Goal: Task Accomplishment & Management: Use online tool/utility

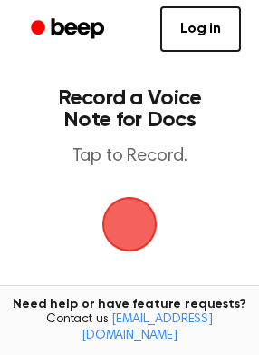
click at [127, 237] on span "button" at bounding box center [130, 224] width 101 height 101
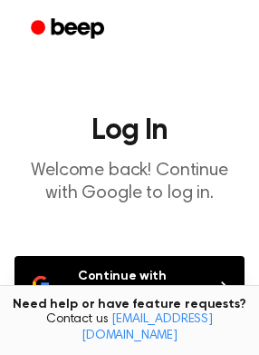
click at [155, 285] on button "Continue with Google" at bounding box center [130, 286] width 230 height 60
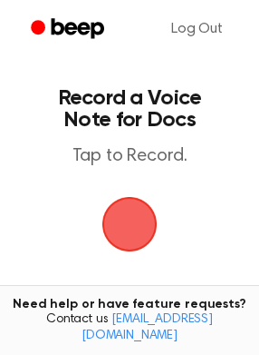
click at [123, 235] on span "button" at bounding box center [130, 224] width 80 height 80
click at [141, 229] on span "button" at bounding box center [129, 223] width 83 height 83
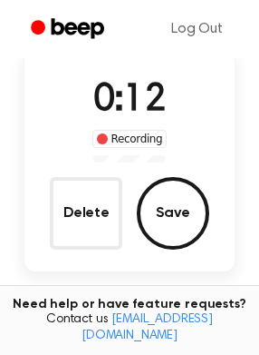
scroll to position [95, 0]
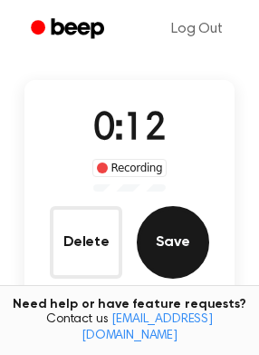
click at [182, 231] on button "Save" at bounding box center [173, 242] width 73 height 73
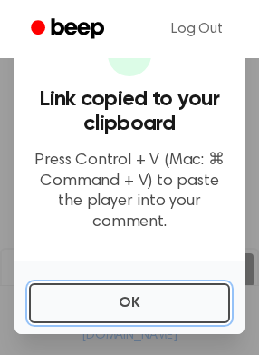
click at [88, 306] on button "OK" at bounding box center [129, 303] width 201 height 40
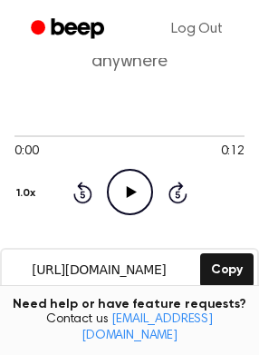
click at [123, 199] on icon "Play Audio" at bounding box center [130, 192] width 46 height 46
click at [140, 197] on icon "Pause Audio" at bounding box center [130, 192] width 46 height 46
click at [135, 192] on icon "Play Audio" at bounding box center [130, 192] width 46 height 46
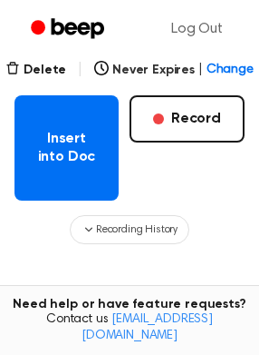
scroll to position [260, 0]
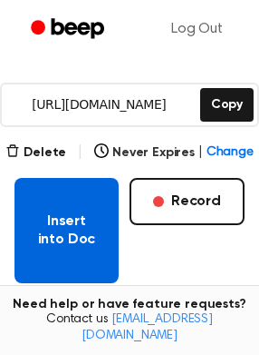
click at [52, 223] on button "Insert into Doc" at bounding box center [67, 230] width 104 height 105
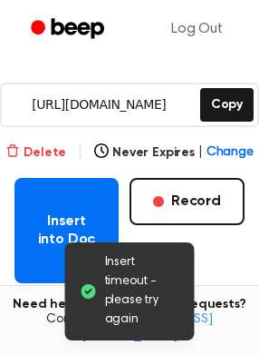
click at [33, 160] on button "Delete" at bounding box center [35, 152] width 61 height 19
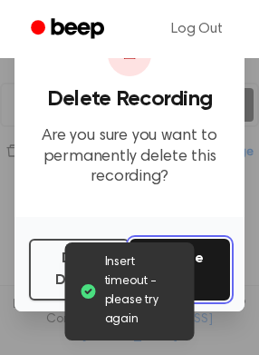
click at [187, 249] on button "Delete" at bounding box center [180, 270] width 101 height 62
click at [196, 255] on button "Delete" at bounding box center [180, 270] width 101 height 62
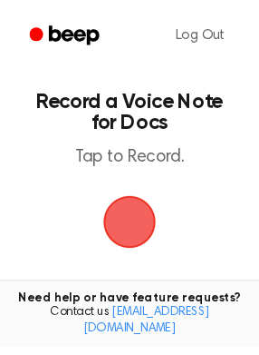
scroll to position [260, 0]
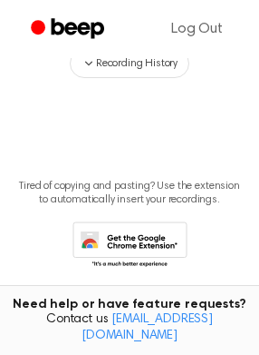
click at [191, 132] on main "Record a Voice Note for Docs Tap to Record. Recording History Tired of copying …" at bounding box center [129, 31] width 259 height 582
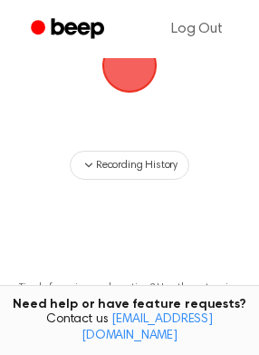
scroll to position [0, 0]
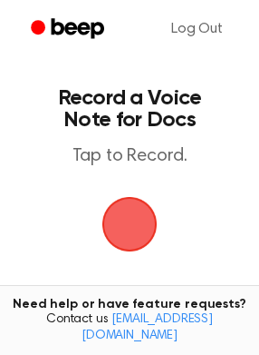
click at [133, 200] on span "button" at bounding box center [129, 224] width 51 height 51
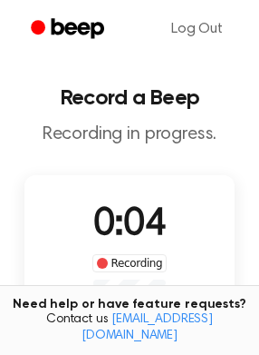
scroll to position [82, 0]
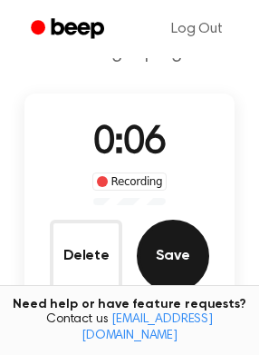
click at [184, 253] on button "Save" at bounding box center [173, 256] width 73 height 73
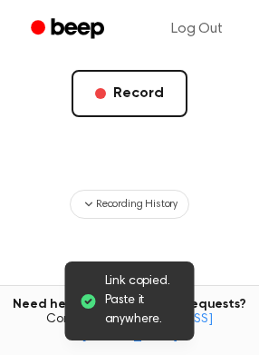
scroll to position [203, 0]
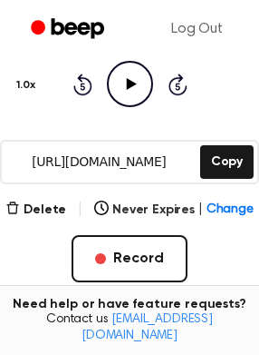
click at [130, 91] on icon "Play Audio" at bounding box center [130, 84] width 46 height 46
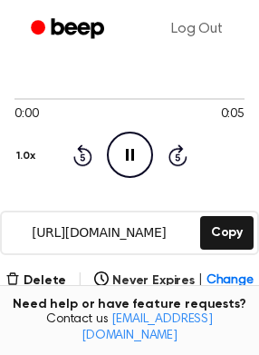
scroll to position [164, 0]
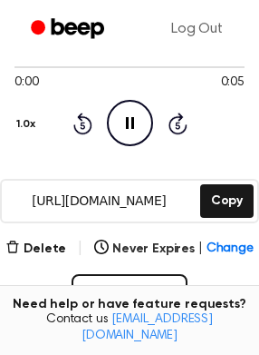
click at [93, 125] on div "Rewind 5 seconds Pause Audio Skip 5 seconds" at bounding box center [130, 123] width 115 height 46
click at [89, 132] on icon "Rewind 5 seconds" at bounding box center [83, 124] width 20 height 24
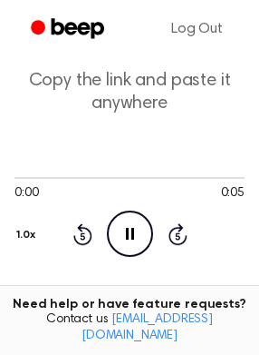
scroll to position [0, 0]
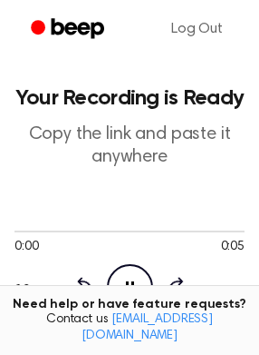
click at [124, 155] on p "Copy the link and paste it anywhere" at bounding box center [130, 145] width 230 height 45
click at [118, 140] on p "Copy the link and paste it anywhere" at bounding box center [130, 145] width 230 height 45
click at [118, 152] on p "Copy the link and paste it anywhere" at bounding box center [130, 145] width 230 height 45
click at [107, 137] on p "Copy the link and paste it anywhere" at bounding box center [130, 145] width 230 height 45
click at [126, 286] on icon at bounding box center [130, 287] width 8 height 12
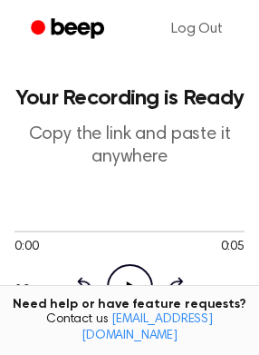
click at [126, 284] on icon "Play Audio" at bounding box center [130, 287] width 46 height 46
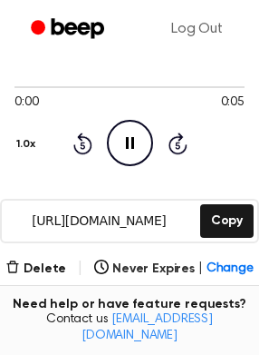
scroll to position [247, 0]
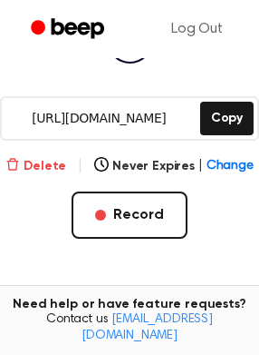
click at [47, 163] on button "Delete" at bounding box center [35, 166] width 61 height 19
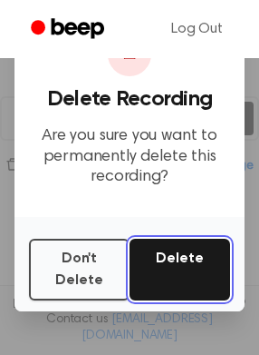
click at [159, 269] on button "Delete" at bounding box center [180, 270] width 101 height 62
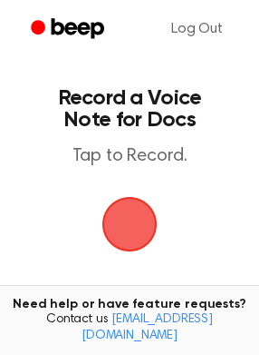
click at [116, 244] on span "button" at bounding box center [129, 224] width 67 height 67
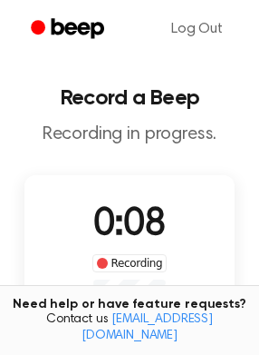
scroll to position [164, 0]
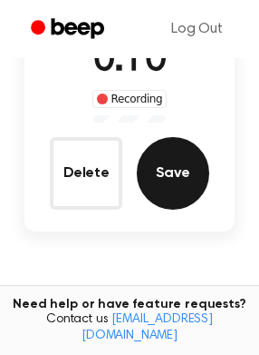
click at [181, 183] on button "Save" at bounding box center [173, 173] width 73 height 73
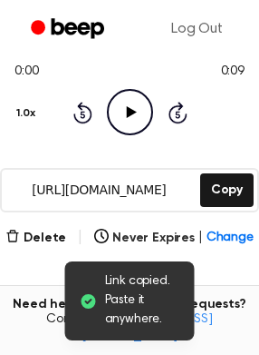
scroll to position [203, 0]
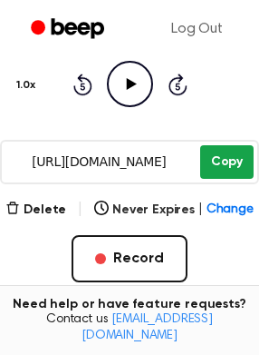
click at [231, 171] on button "Copy" at bounding box center [228, 162] width 54 height 34
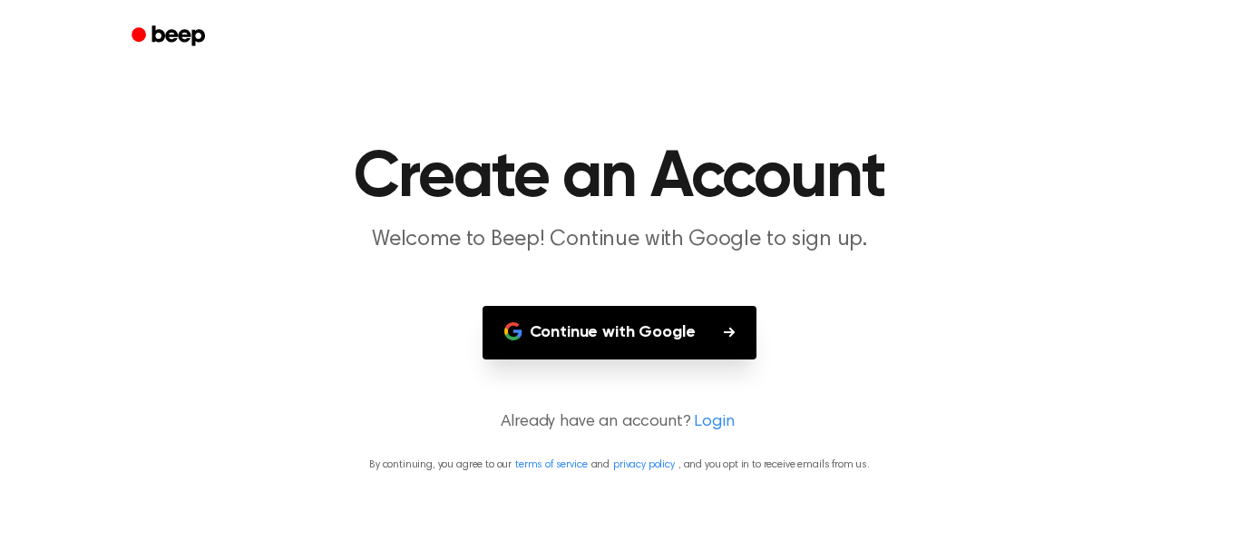
click at [629, 336] on button "Continue with Google" at bounding box center [620, 333] width 275 height 54
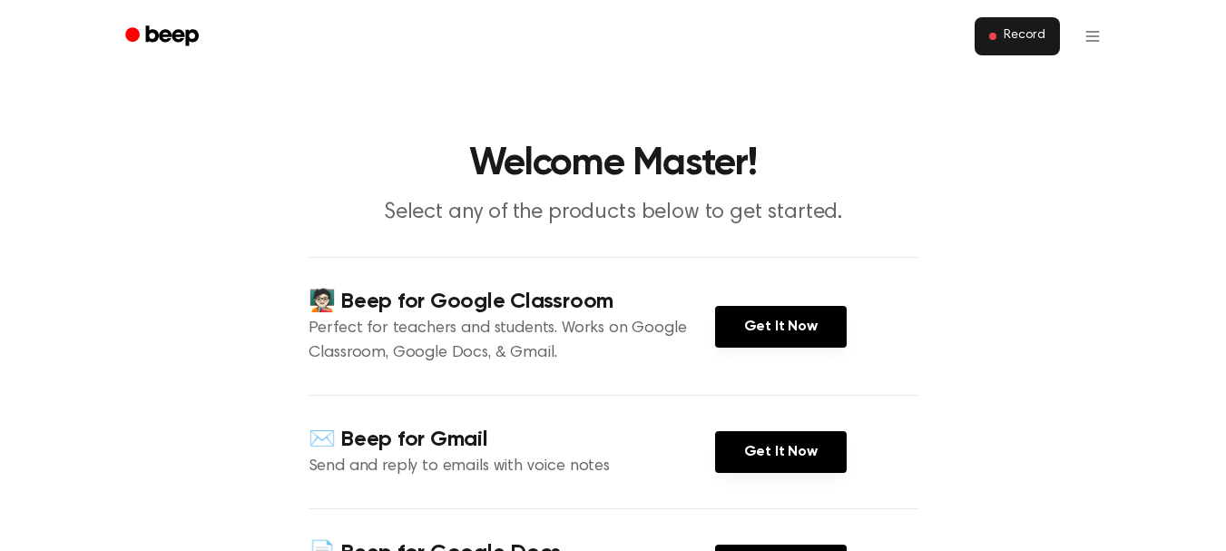
click at [1009, 33] on span "Record" at bounding box center [1023, 36] width 41 height 16
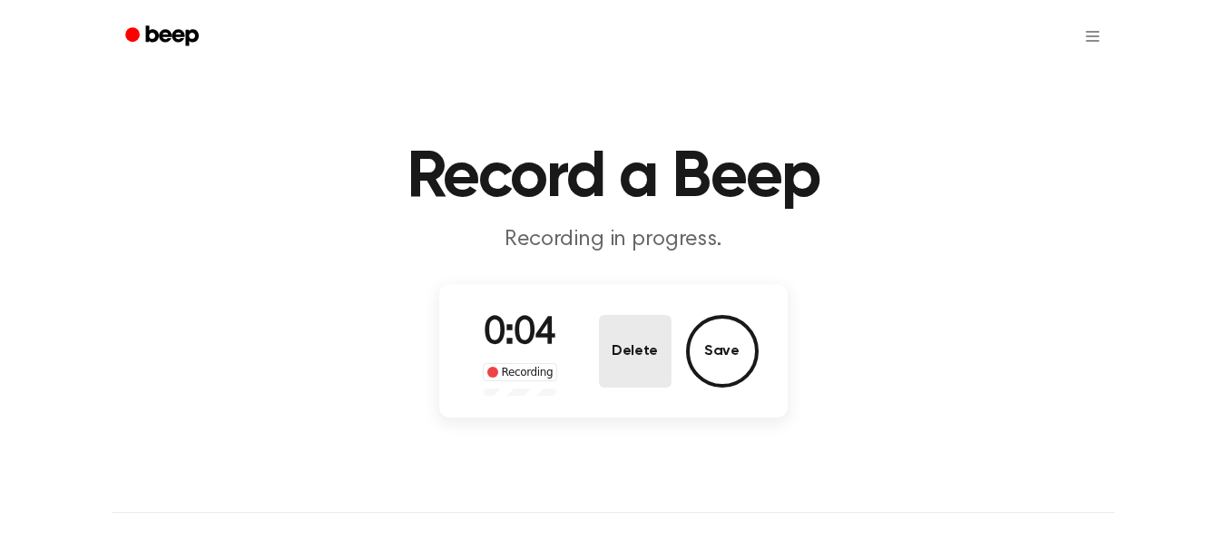
click at [645, 357] on button "Delete" at bounding box center [635, 351] width 73 height 73
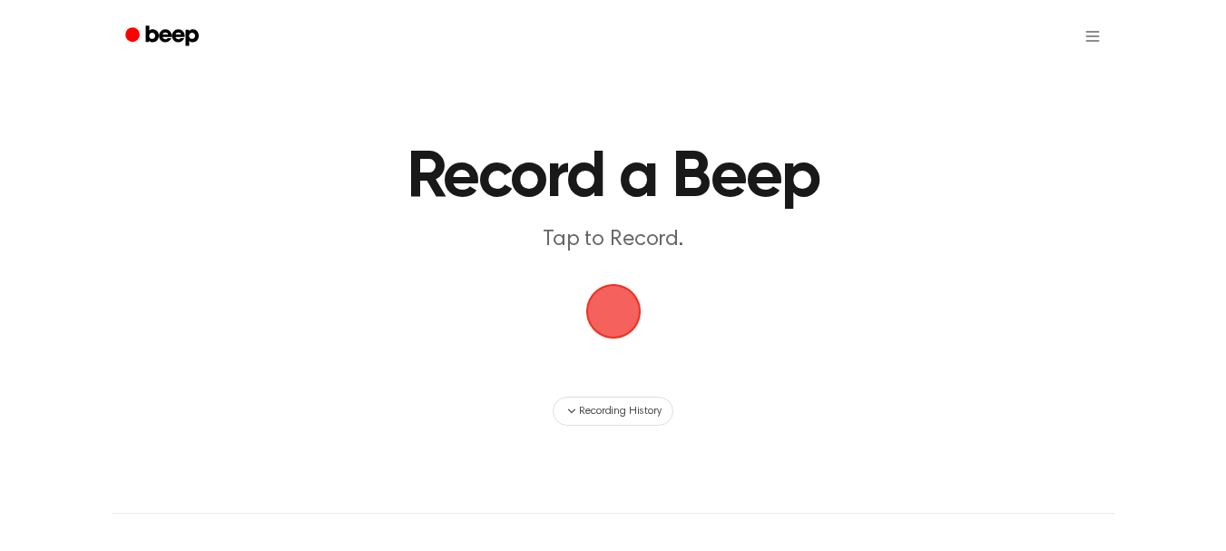
click at [623, 317] on span "button" at bounding box center [613, 311] width 51 height 51
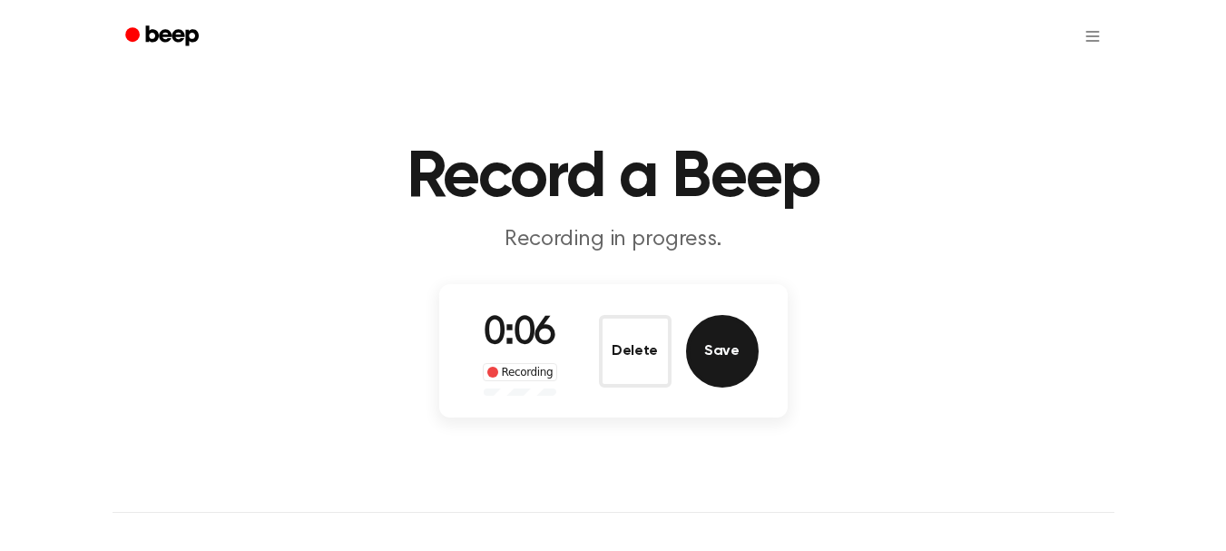
click at [697, 370] on button "Save" at bounding box center [722, 351] width 73 height 73
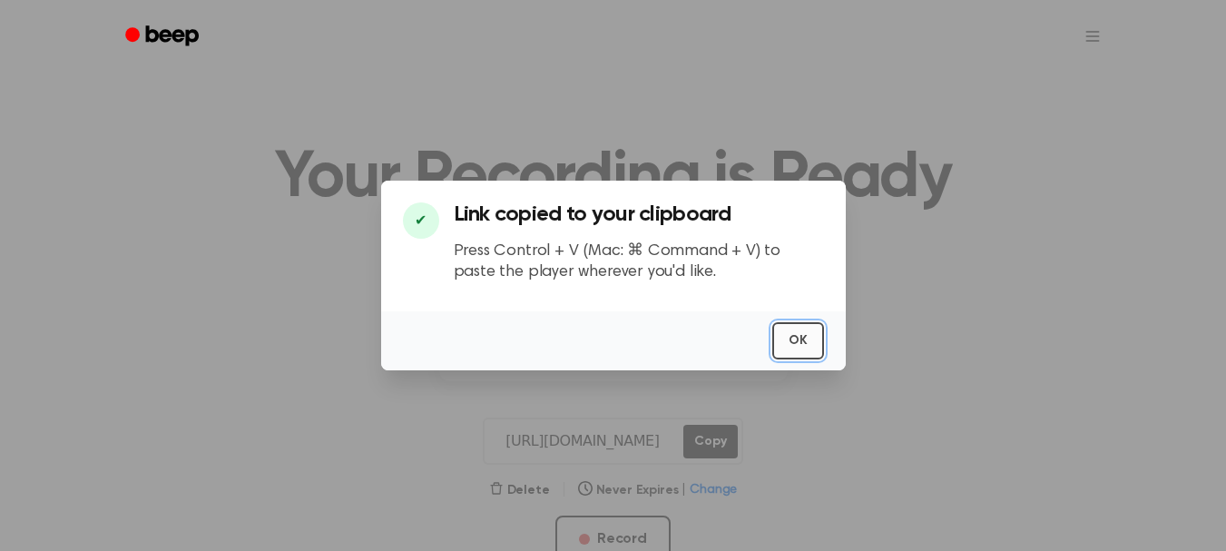
click at [794, 330] on button "OK" at bounding box center [798, 340] width 52 height 37
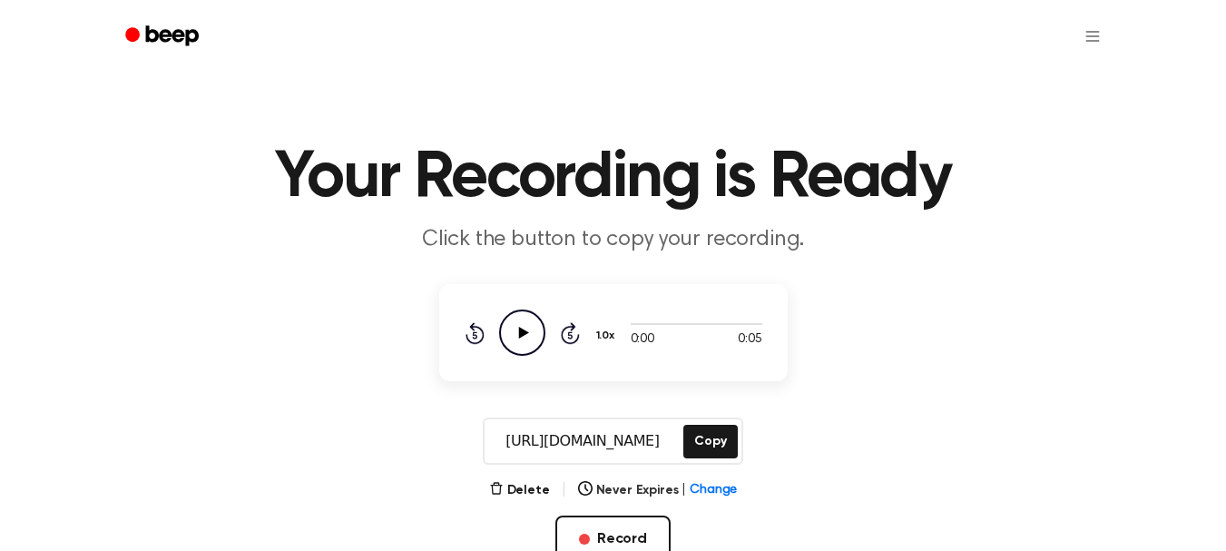
click at [606, 248] on p "Click the button to copy your recording." at bounding box center [613, 240] width 697 height 30
drag, startPoint x: 532, startPoint y: 238, endPoint x: 507, endPoint y: 222, distance: 28.9
click at [507, 222] on header "Your Recording is Ready Click the button to copy your recording." at bounding box center [613, 200] width 1182 height 110
click at [521, 245] on p "Click the button to copy your recording." at bounding box center [613, 240] width 697 height 30
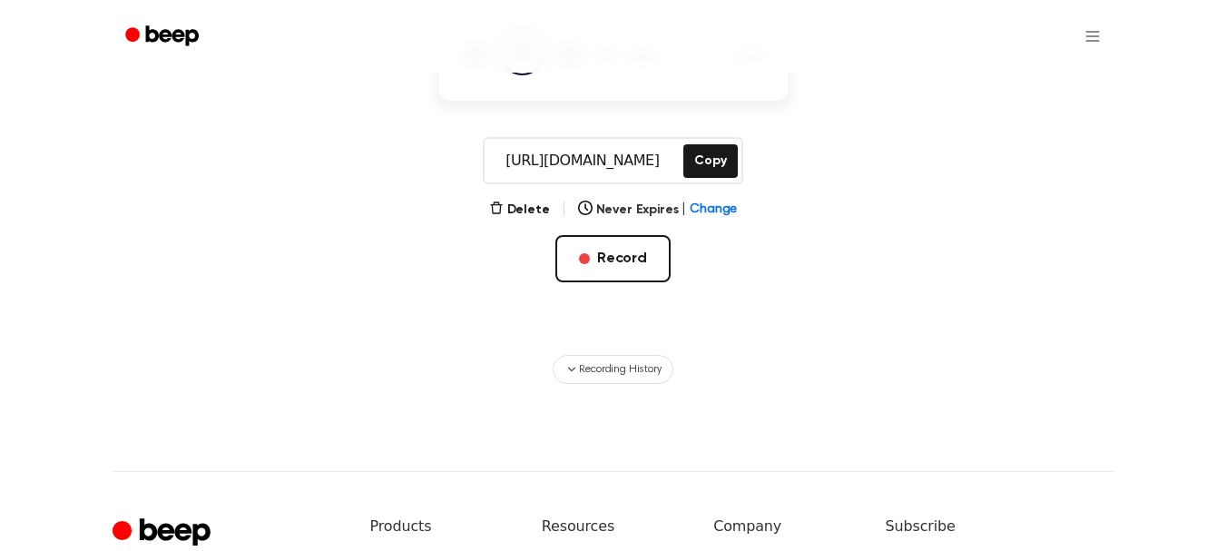
scroll to position [269, 0]
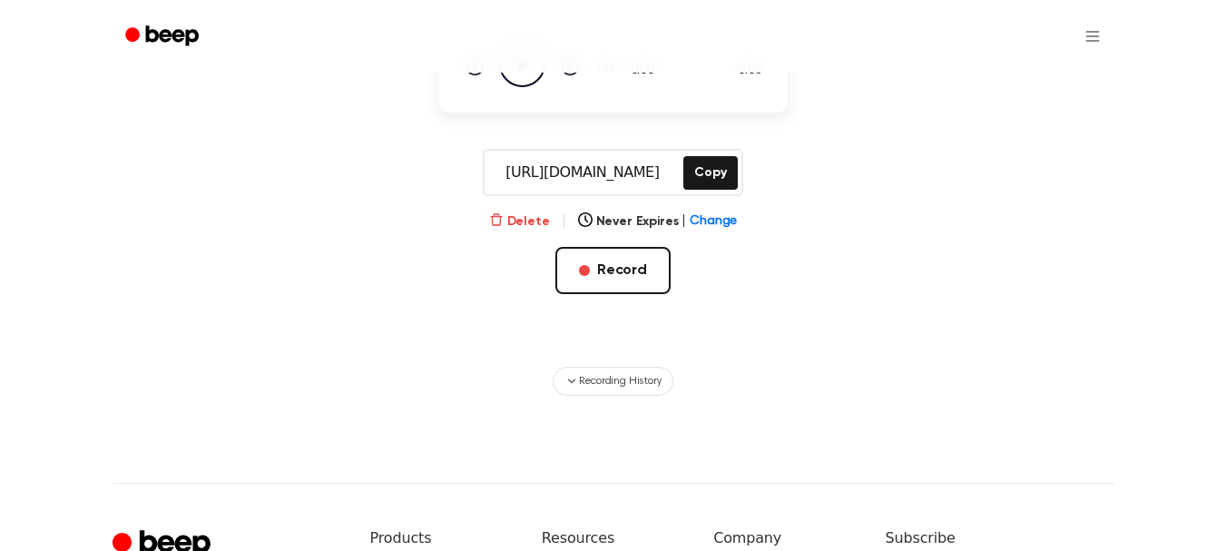
click at [531, 217] on button "Delete" at bounding box center [519, 221] width 61 height 19
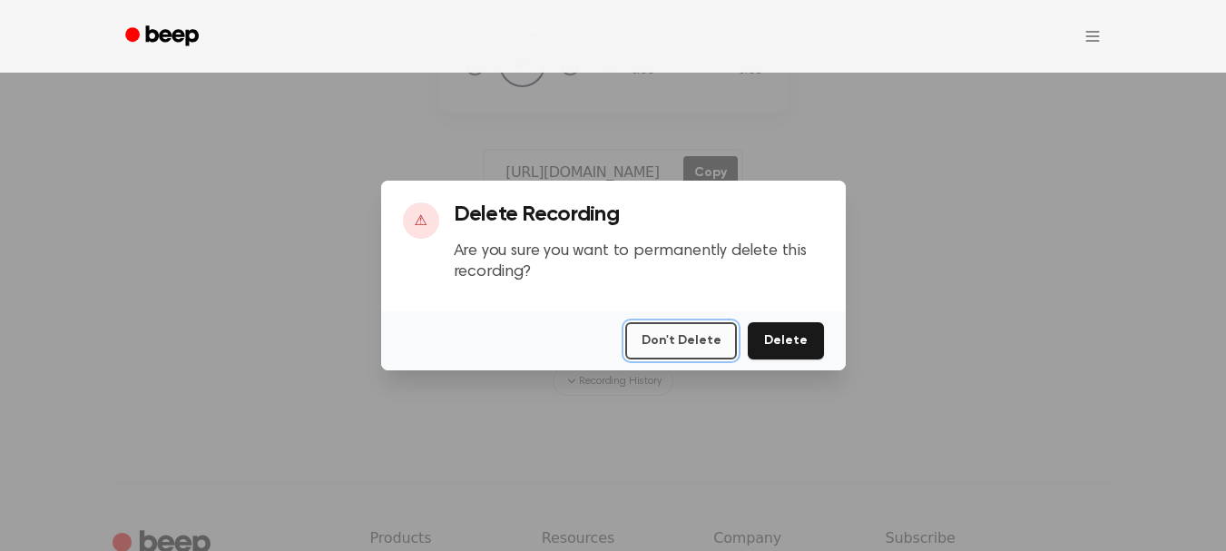
click at [670, 333] on button "Don't Delete" at bounding box center [681, 340] width 112 height 37
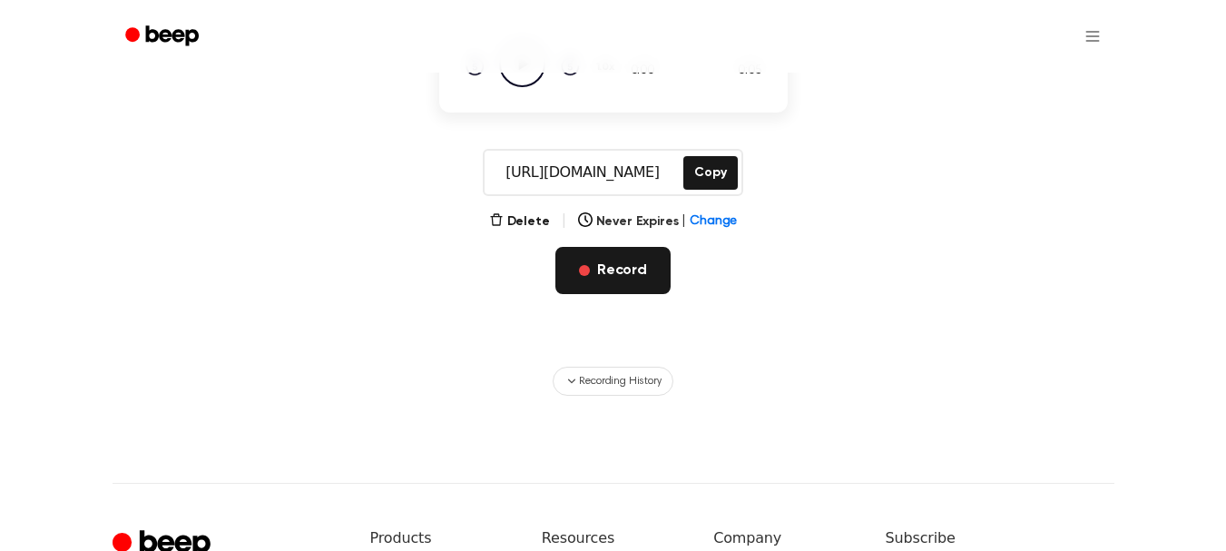
click at [641, 286] on button "Record" at bounding box center [612, 270] width 115 height 47
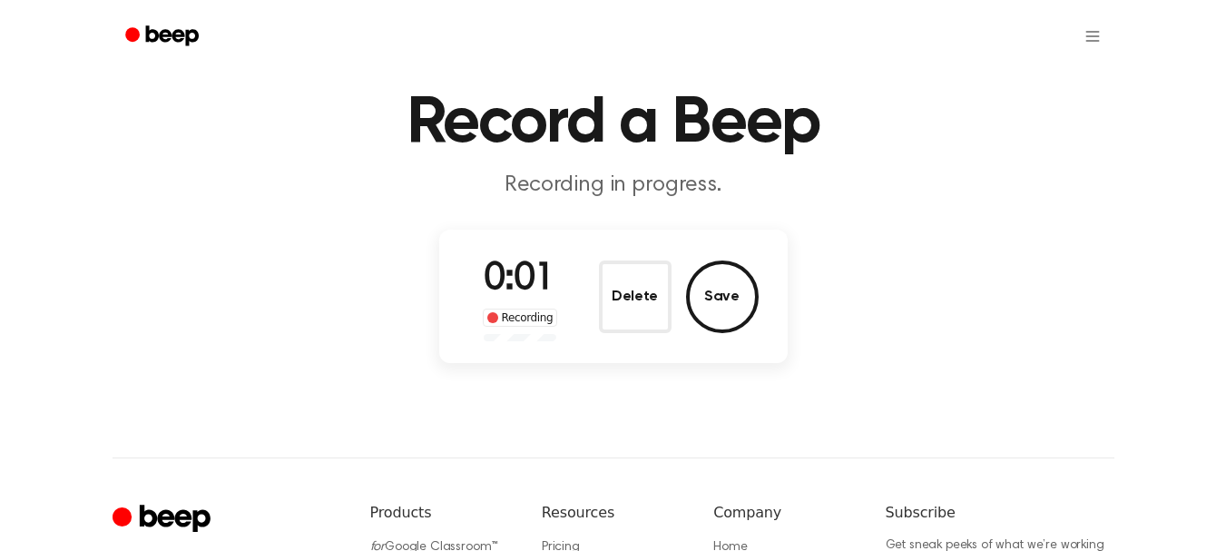
scroll to position [0, 0]
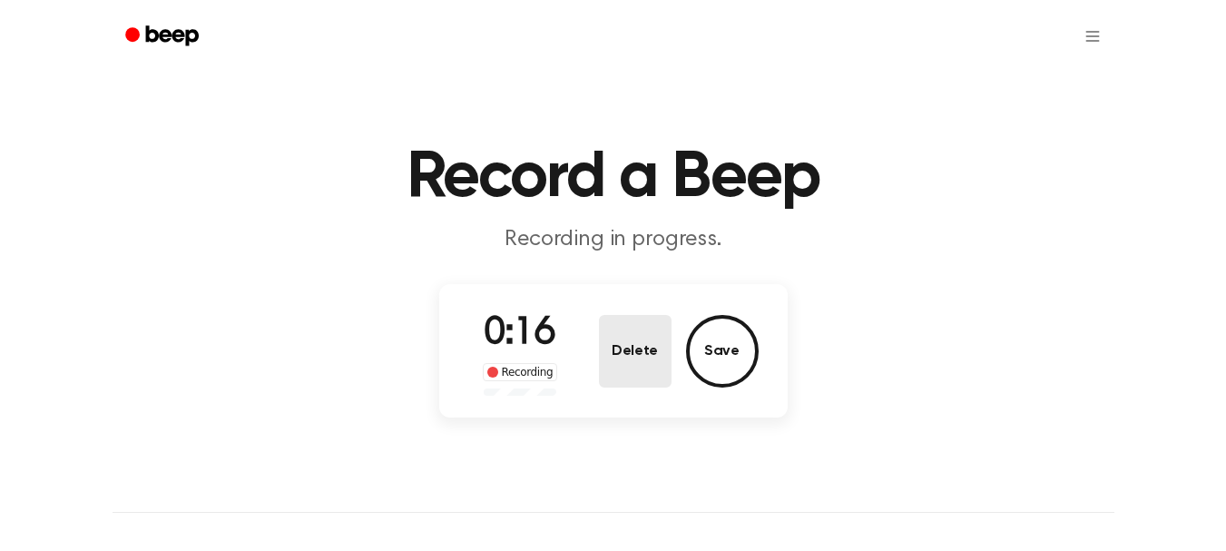
click at [636, 353] on button "Delete" at bounding box center [635, 351] width 73 height 73
